Goal: Navigation & Orientation: Go to known website

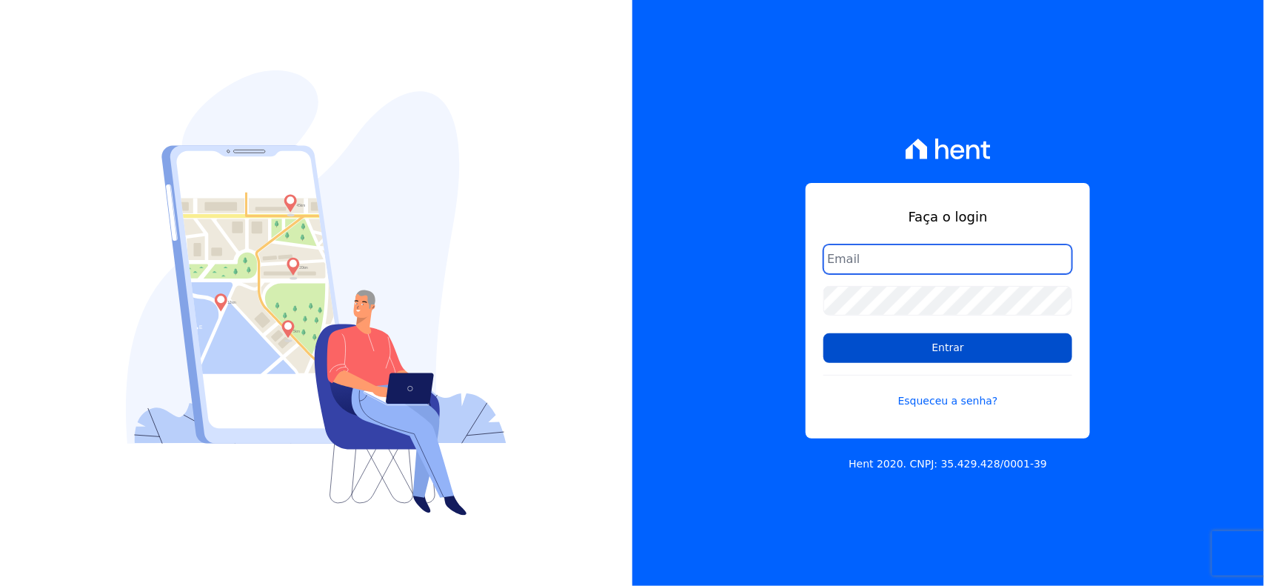
type input "jardimarcoverde@hotmail.com"
click at [953, 349] on input "Entrar" at bounding box center [948, 348] width 249 height 30
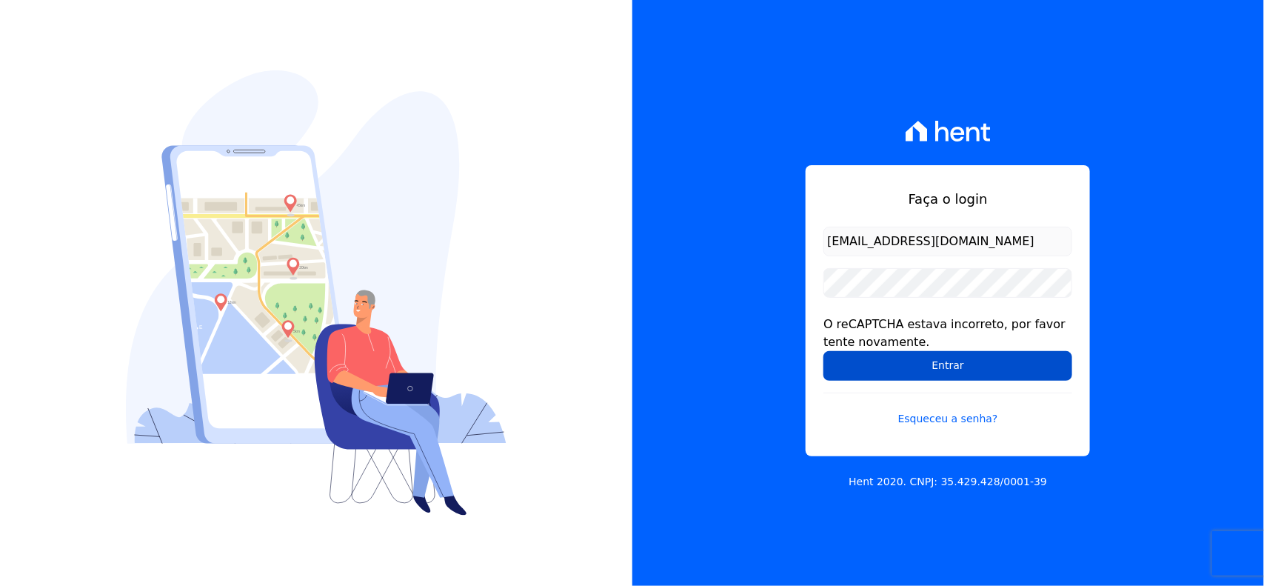
click at [987, 356] on input "Entrar" at bounding box center [948, 366] width 249 height 30
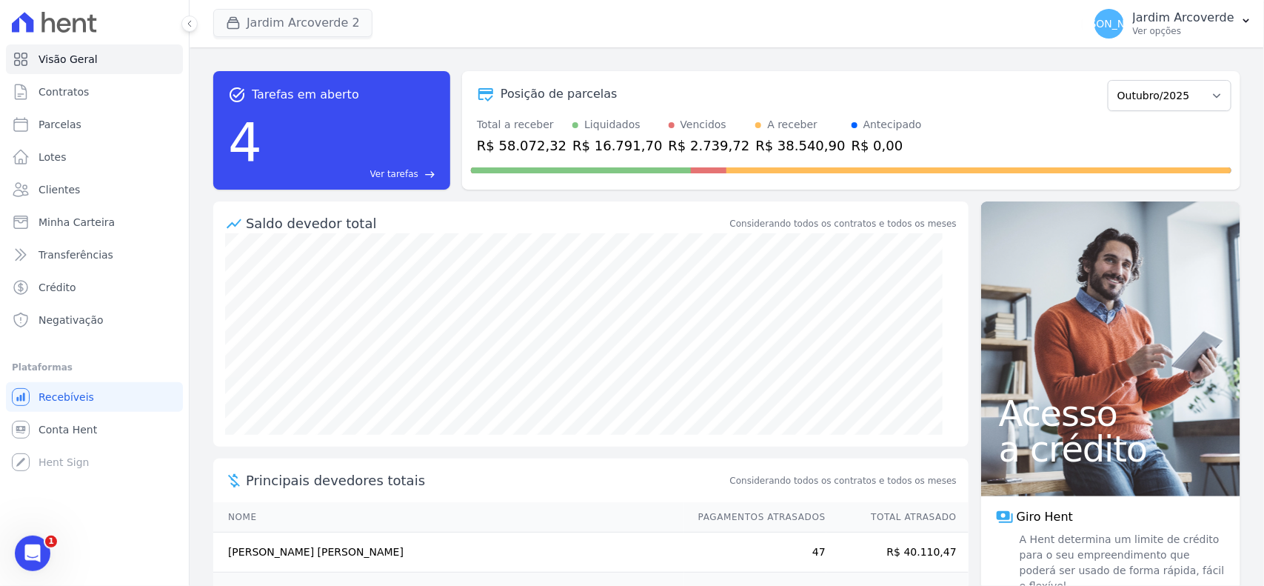
click at [187, 24] on icon at bounding box center [189, 23] width 9 height 9
